Goal: Task Accomplishment & Management: Use online tool/utility

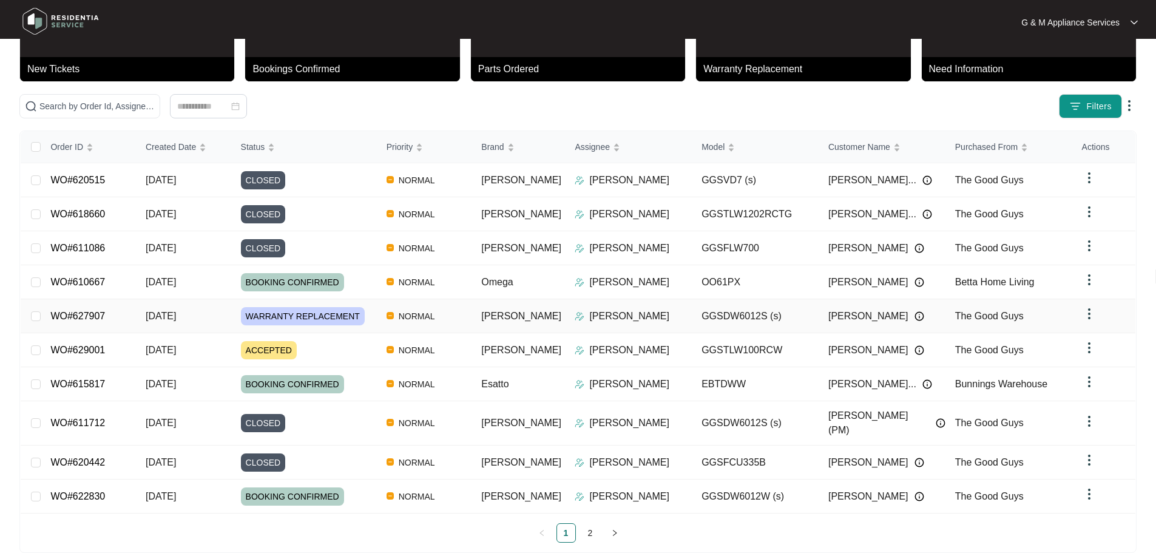
scroll to position [71, 0]
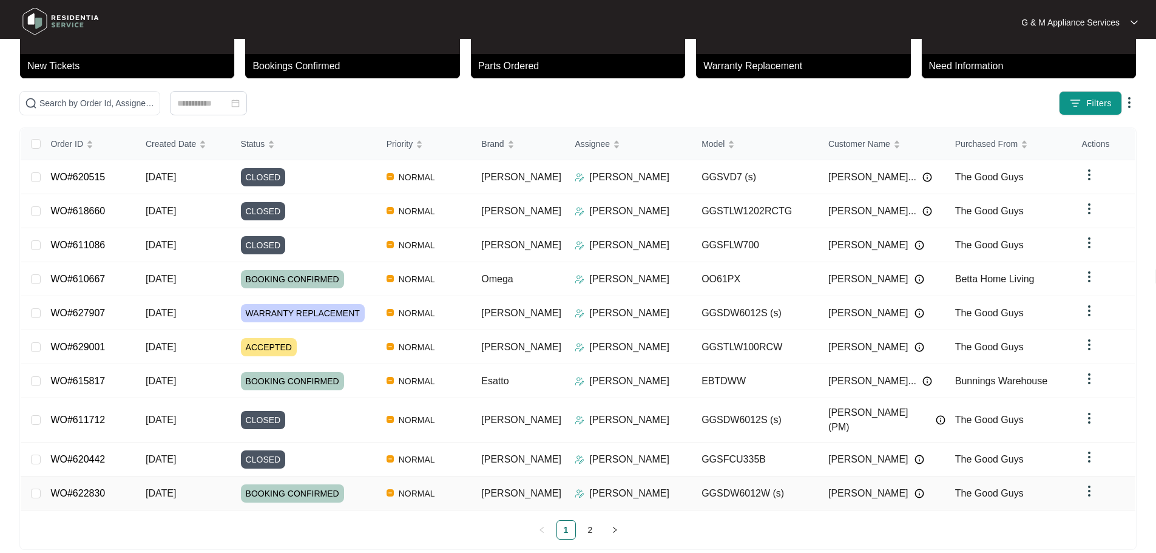
click at [86, 488] on link "WO#622830" at bounding box center [77, 493] width 55 height 10
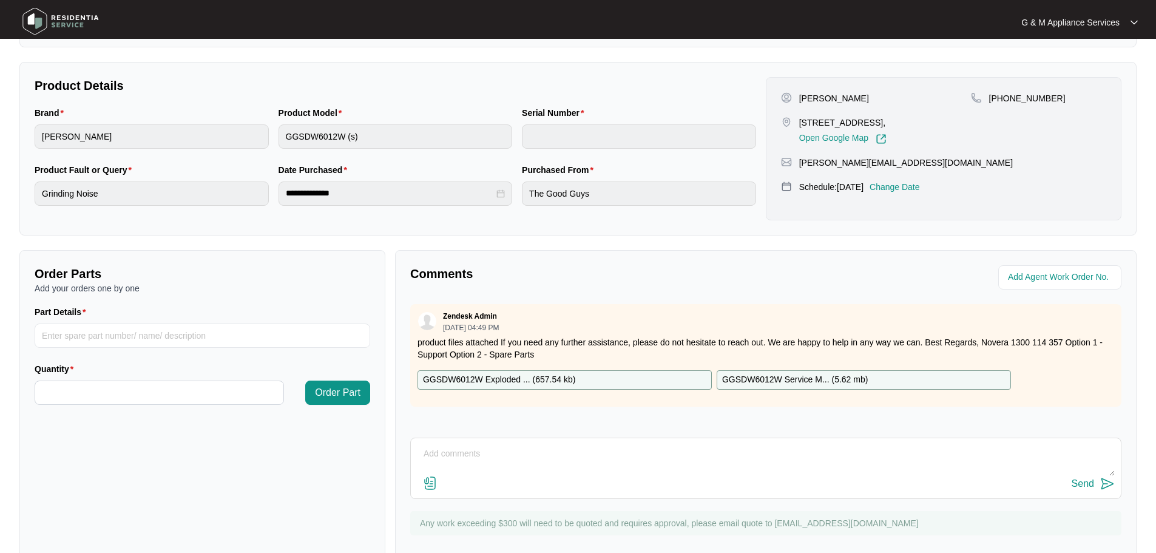
scroll to position [243, 0]
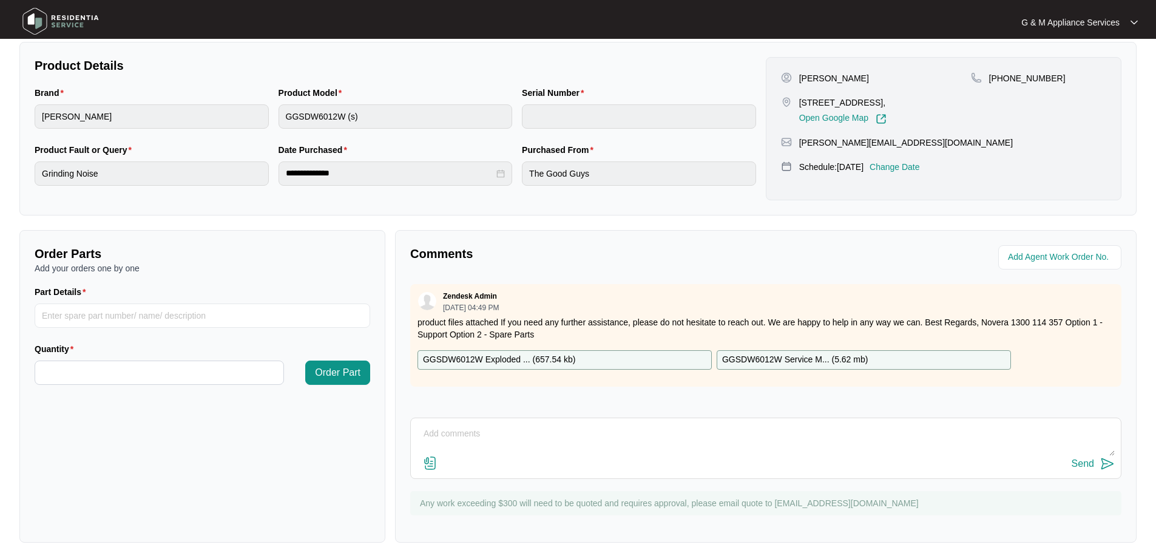
click at [484, 359] on p "GGSDW6012W Exploded ... ( 657.54 kb )" at bounding box center [499, 359] width 152 height 13
click at [494, 359] on p "GGSDW6012W Exploded ... ( 657.54 kb )" at bounding box center [499, 359] width 152 height 13
click at [474, 356] on p "GGSDW6012W Exploded ... ( 657.54 kb )" at bounding box center [499, 359] width 152 height 13
click at [496, 358] on p "GGSDW6012W Exploded ... ( 657.54 kb )" at bounding box center [499, 359] width 152 height 13
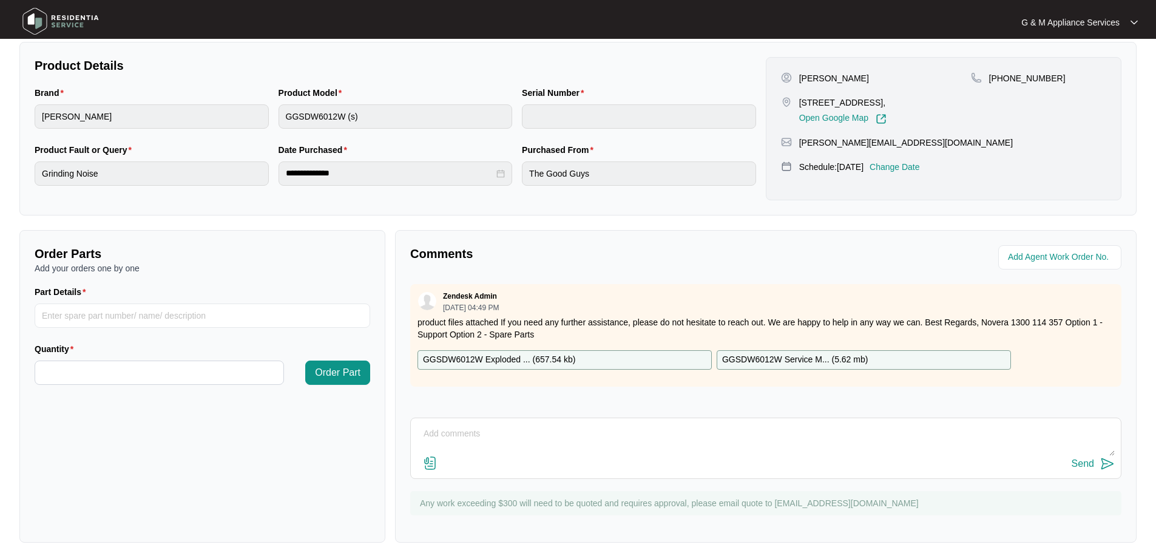
click at [513, 359] on p "GGSDW6012W Exploded ... ( 657.54 kb )" at bounding box center [499, 359] width 152 height 13
click at [497, 355] on p "GGSDW6012W Exploded ... ( 657.54 kb )" at bounding box center [499, 359] width 152 height 13
click at [497, 354] on p "GGSDW6012W Exploded ... ( 657.54 kb )" at bounding box center [499, 359] width 152 height 13
click at [458, 357] on p "GGSDW6012W Exploded ... ( 657.54 kb )" at bounding box center [499, 359] width 152 height 13
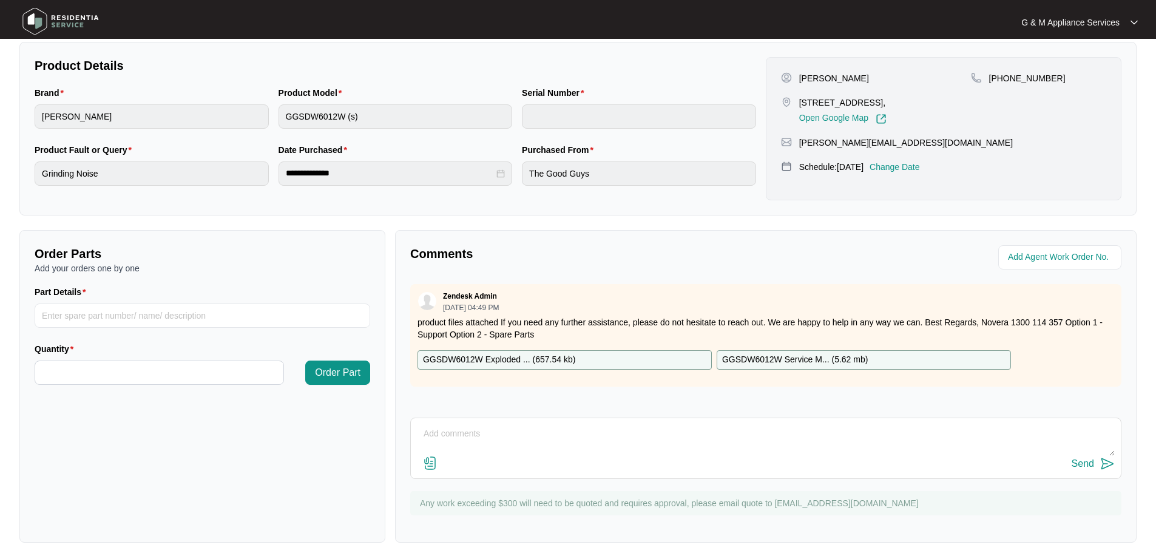
click at [581, 361] on div "GGSDW6012W Exploded ... ( 657.54 kb )" at bounding box center [564, 359] width 294 height 19
click at [630, 359] on div "GGSDW6012W Exploded ... ( 657.54 kb )" at bounding box center [564, 359] width 294 height 19
click at [66, 313] on input "Part Details" at bounding box center [203, 315] width 336 height 24
paste input "SP11814"
click at [101, 319] on input "SP11814 -" at bounding box center [203, 315] width 336 height 24
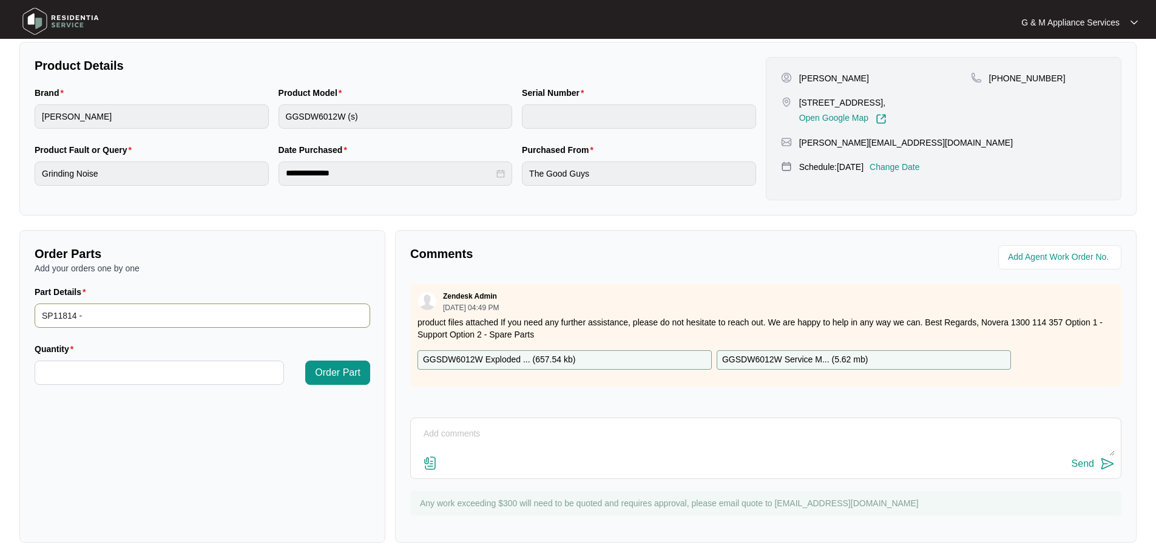
paste input "Drain Pump"
type input "SP11814 - Drain Pump"
click at [96, 369] on input "Quantity" at bounding box center [159, 372] width 248 height 23
type input "*"
click at [340, 374] on span "Order Part" at bounding box center [338, 372] width 46 height 15
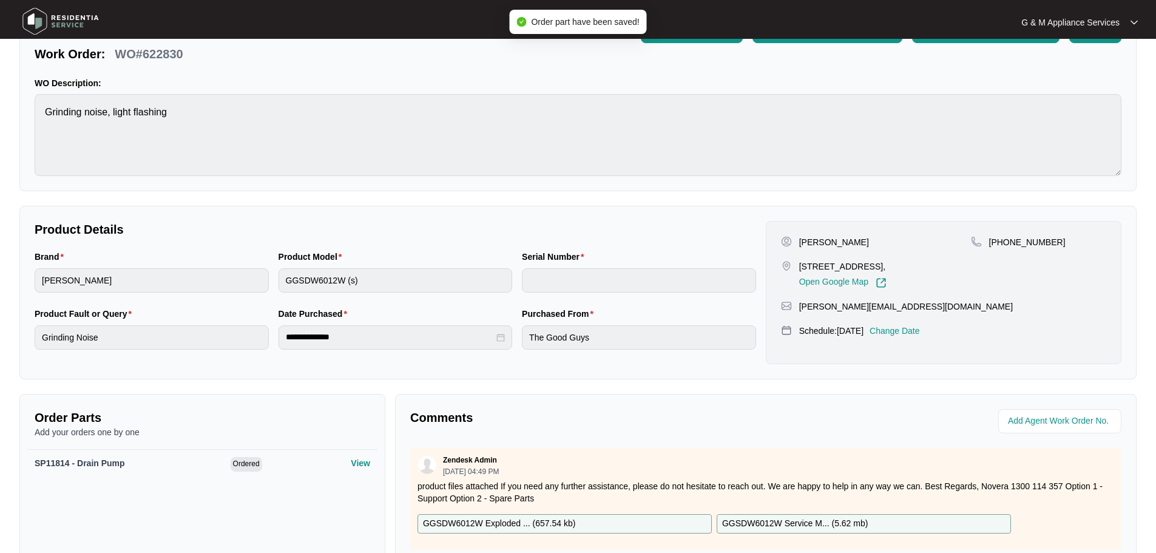
scroll to position [0, 0]
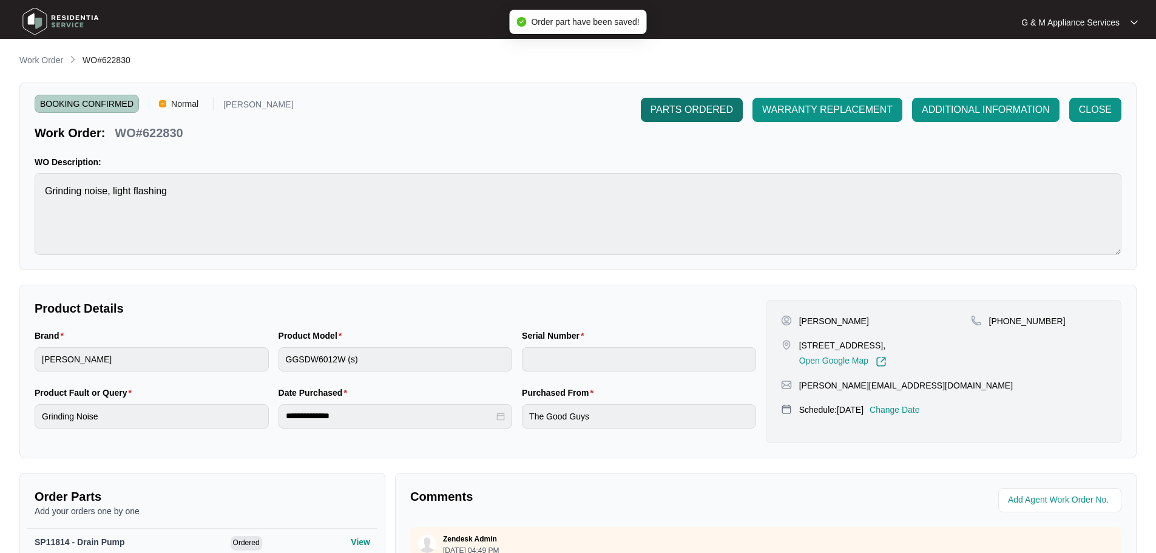
click at [681, 110] on span "PARTS ORDERED" at bounding box center [691, 110] width 83 height 15
